Goal: Navigation & Orientation: Find specific page/section

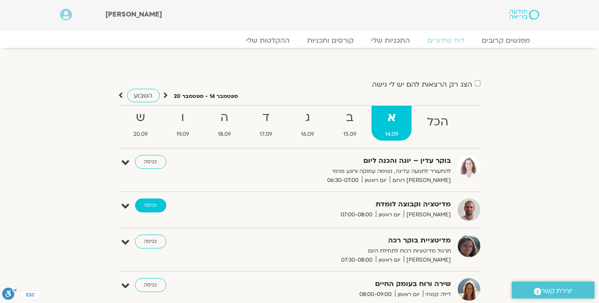
click at [151, 205] on link "כניסה" at bounding box center [150, 205] width 31 height 14
